Goal: Transaction & Acquisition: Book appointment/travel/reservation

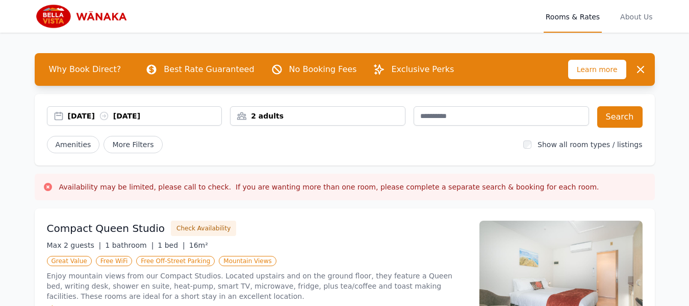
click at [93, 115] on div "[DATE] [DATE]" at bounding box center [145, 116] width 154 height 10
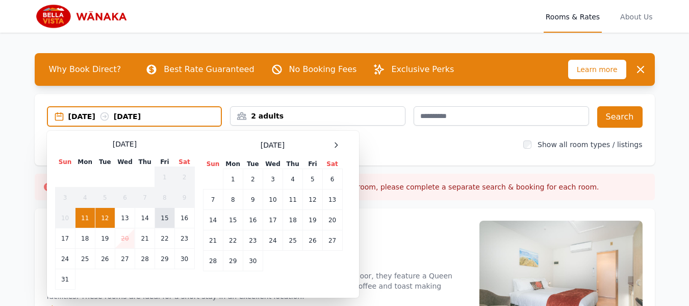
click at [164, 216] on td "15" at bounding box center [164, 218] width 19 height 20
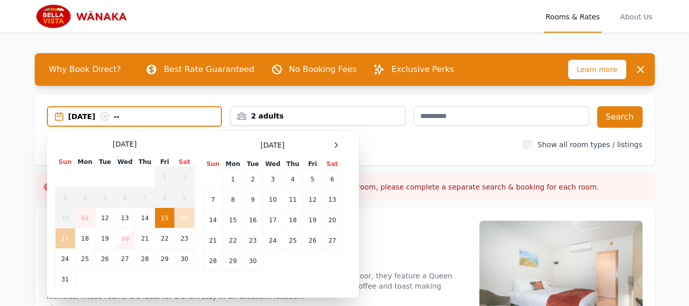
click at [61, 240] on td "17" at bounding box center [65, 238] width 20 height 20
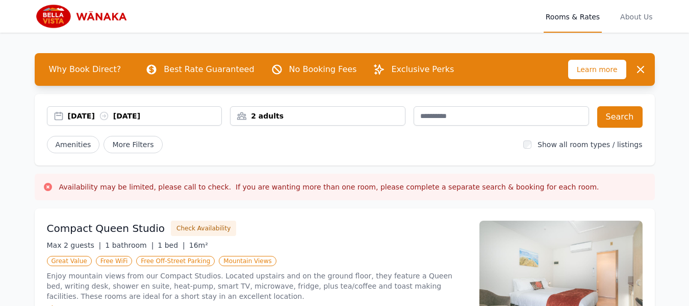
click at [263, 120] on div "2 adults" at bounding box center [318, 116] width 174 height 10
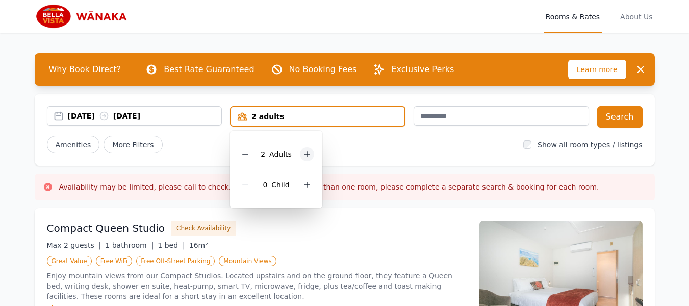
click at [300, 152] on div at bounding box center [307, 154] width 14 height 14
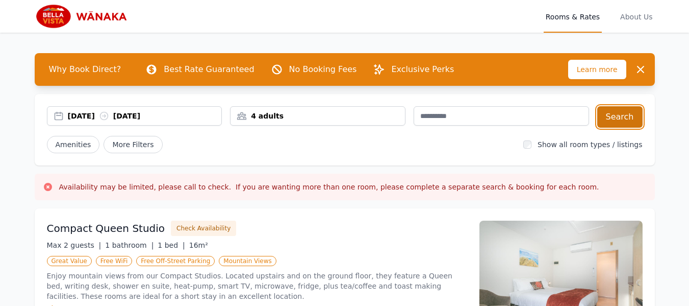
click at [619, 107] on button "Search" at bounding box center [619, 116] width 45 height 21
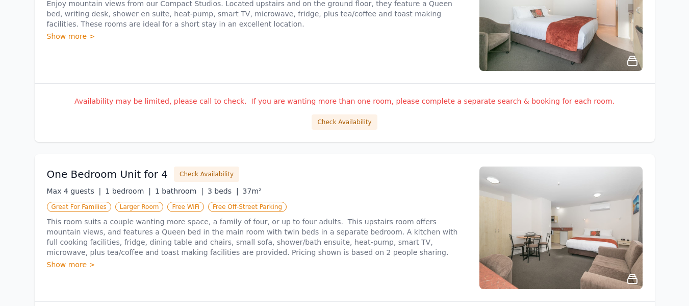
scroll to position [423, 0]
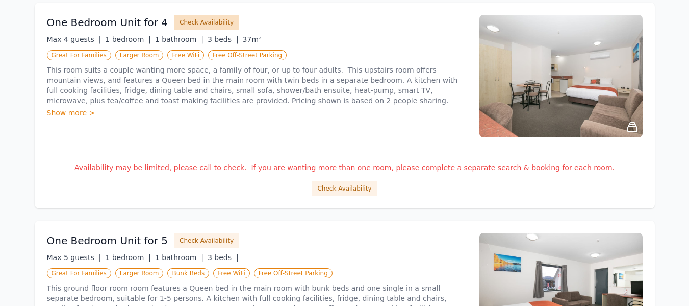
click at [194, 20] on button "Check Availability" at bounding box center [206, 22] width 65 height 15
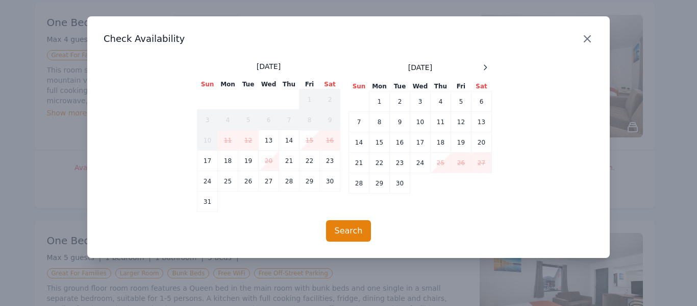
click at [582, 34] on icon "button" at bounding box center [587, 39] width 12 height 12
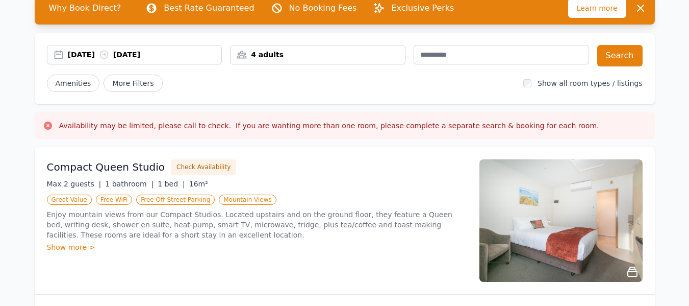
scroll to position [56, 0]
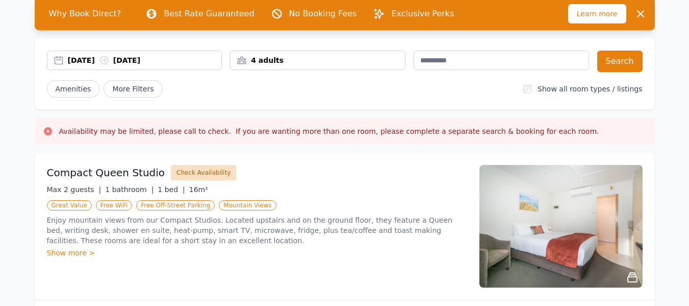
click at [197, 166] on button "Check Availability" at bounding box center [203, 172] width 65 height 15
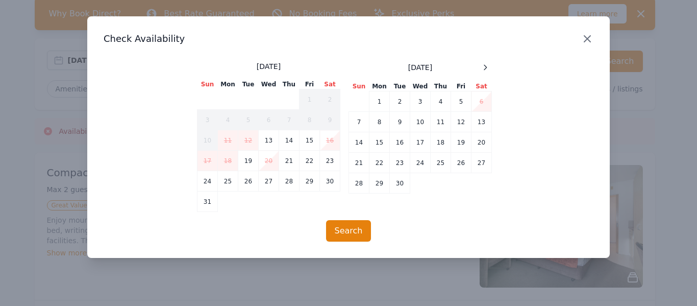
click at [589, 35] on icon "button" at bounding box center [587, 39] width 12 height 12
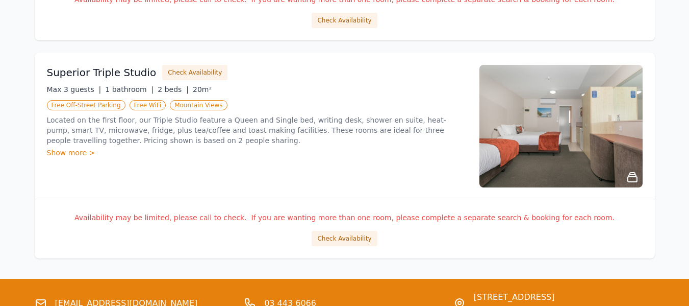
scroll to position [1338, 0]
